Goal: Browse casually: Explore the website without a specific task or goal

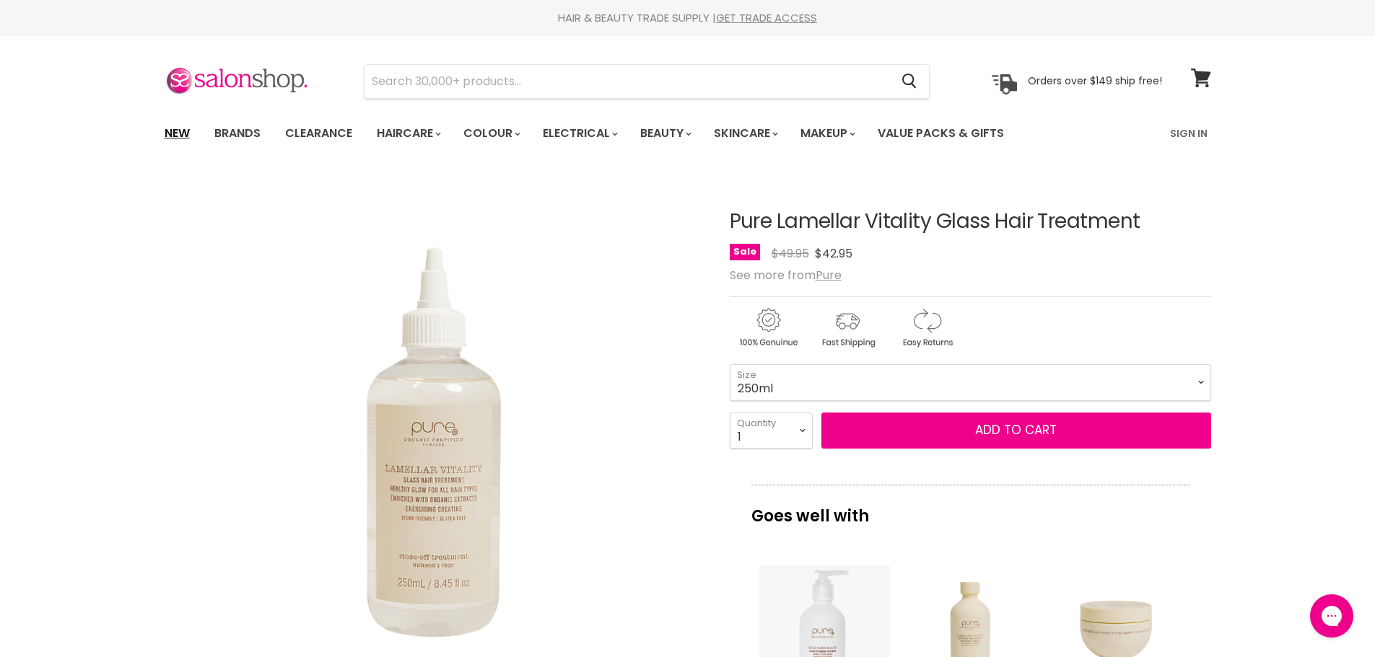
click at [177, 126] on link "New" at bounding box center [177, 133] width 47 height 30
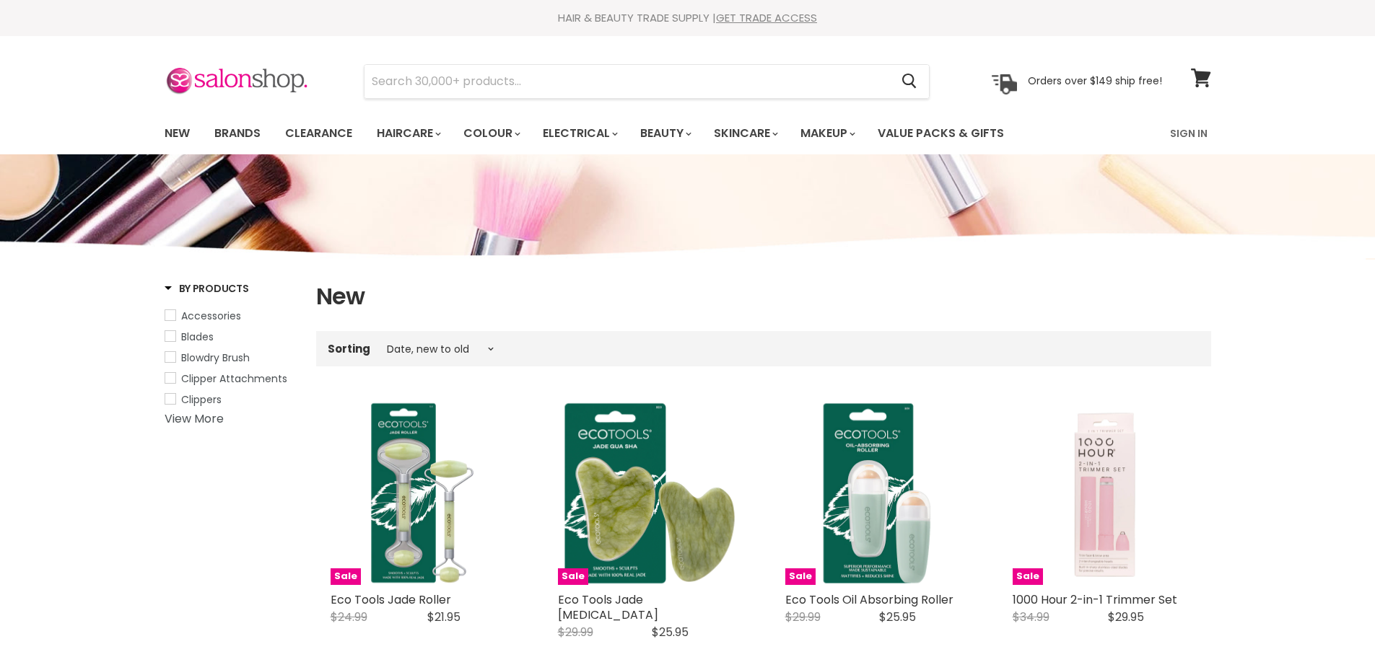
select select "created-descending"
